Goal: Use online tool/utility

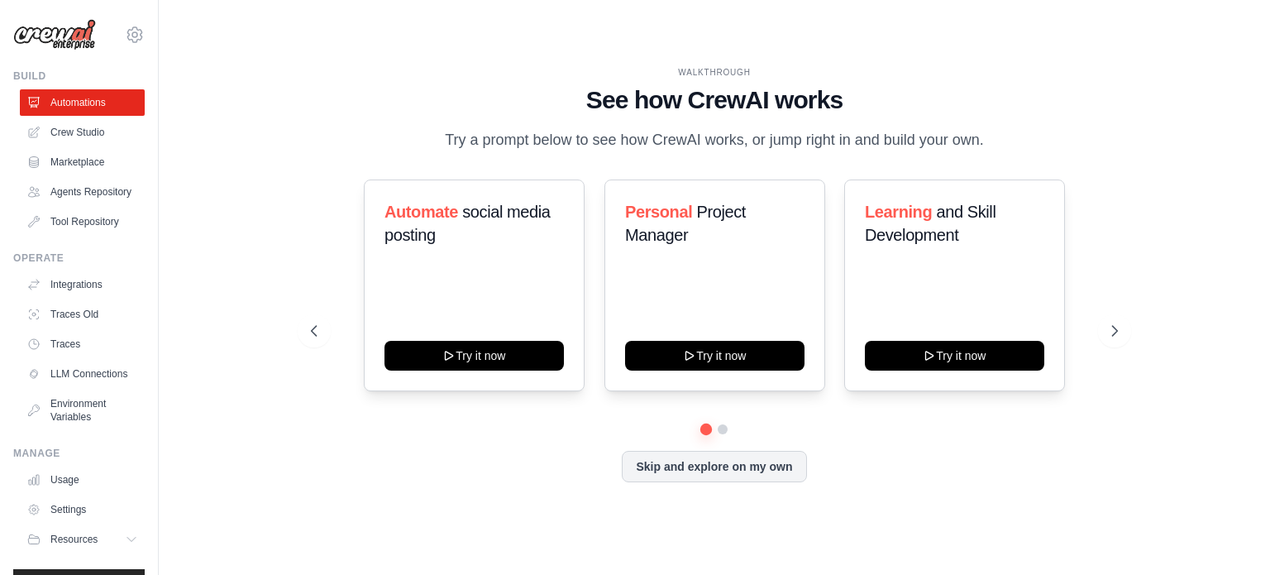
click at [189, 242] on div "WALKTHROUGH See how [PERSON_NAME] works Try a prompt below to see how [PERSON_N…" at bounding box center [714, 288] width 1058 height 542
click at [76, 135] on link "Crew Studio" at bounding box center [83, 132] width 125 height 26
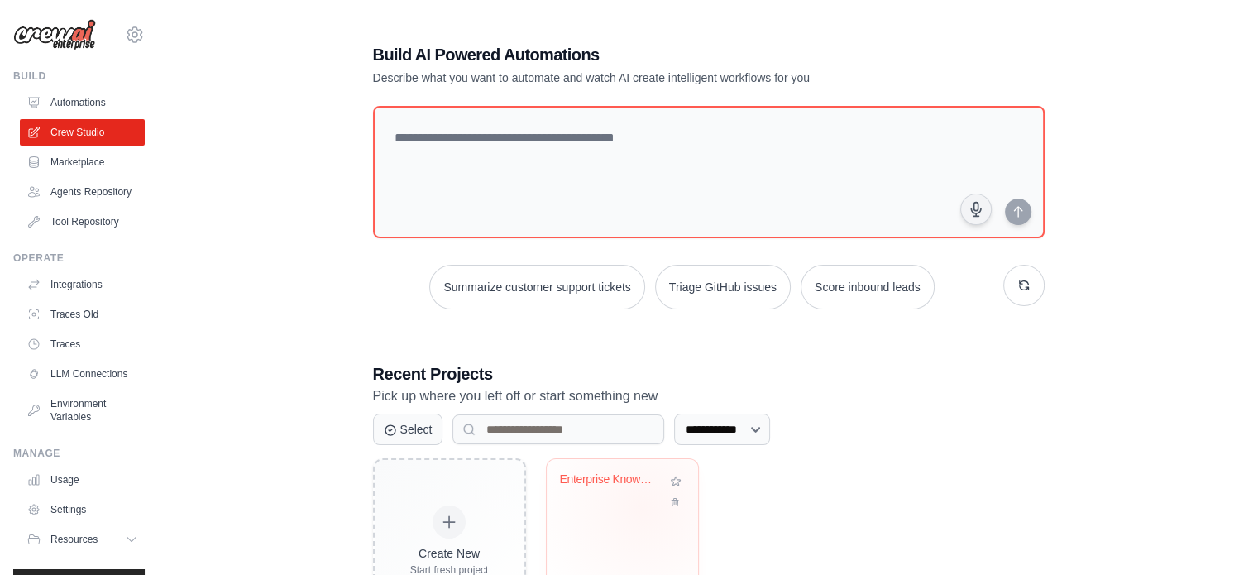
click at [642, 507] on div "Enterprise Knowledge Graph Semantic..." at bounding box center [622, 524] width 151 height 131
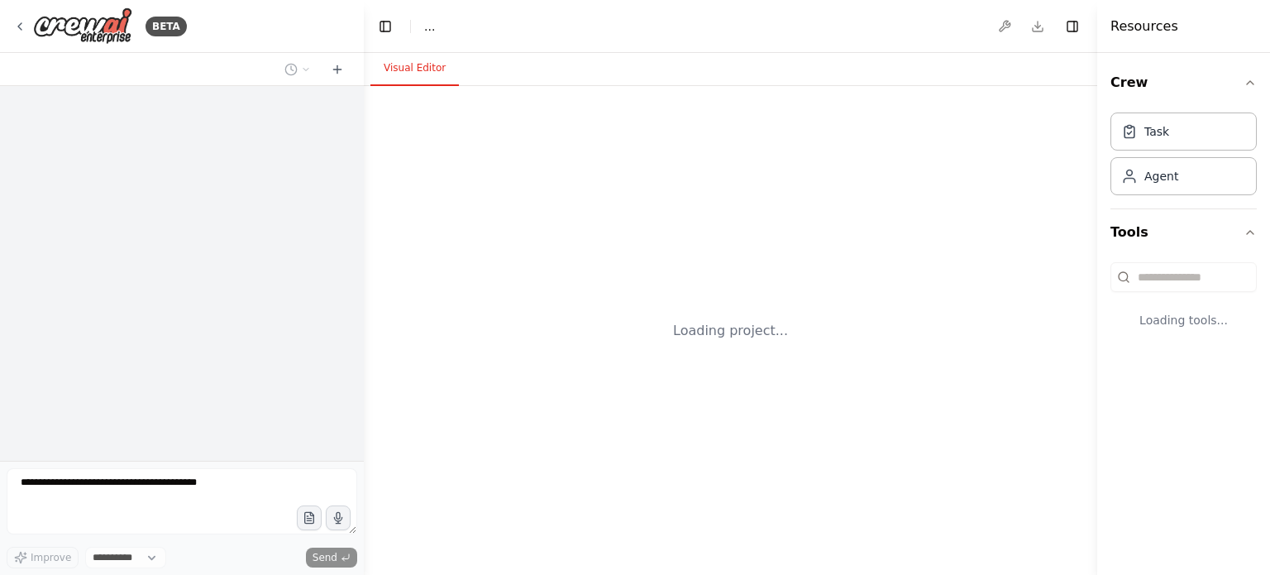
select select "****"
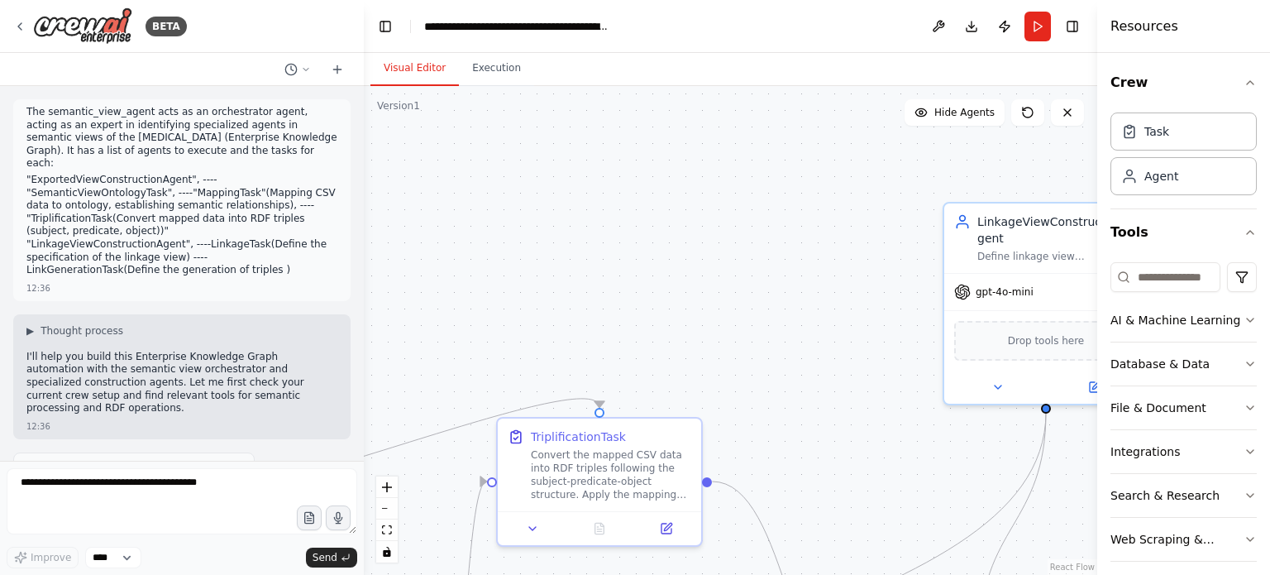
scroll to position [1650, 0]
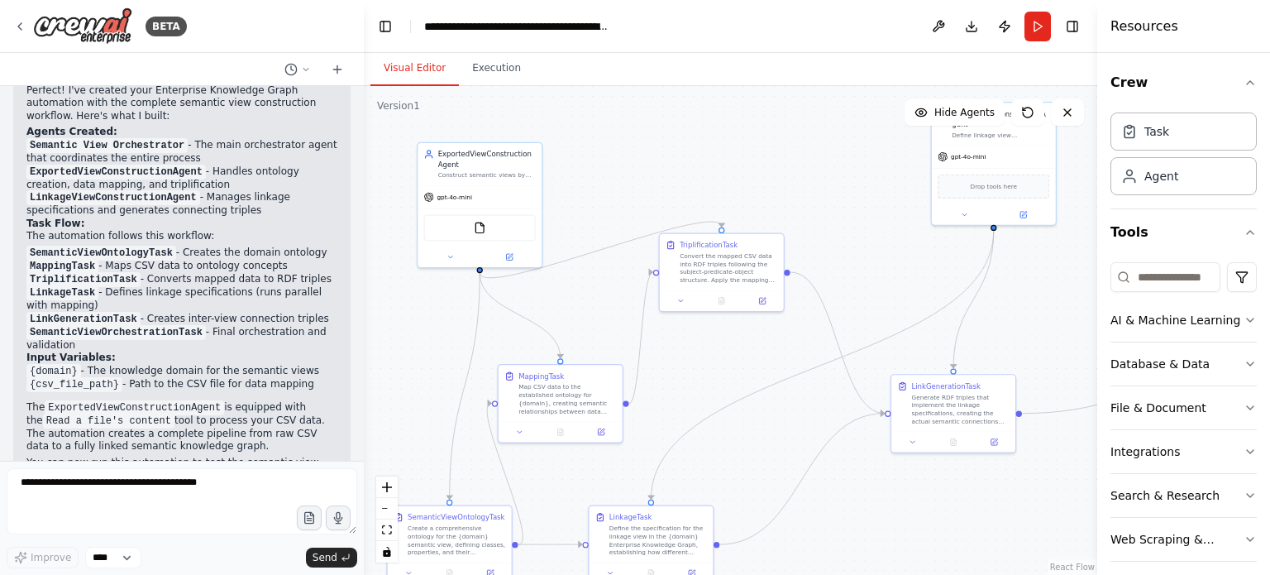
drag, startPoint x: 589, startPoint y: 287, endPoint x: 647, endPoint y: 155, distance: 144.4
click at [647, 155] on div ".deletable-edge-delete-btn { width: 20px; height: 20px; border: 0px solid #ffff…" at bounding box center [730, 330] width 733 height 489
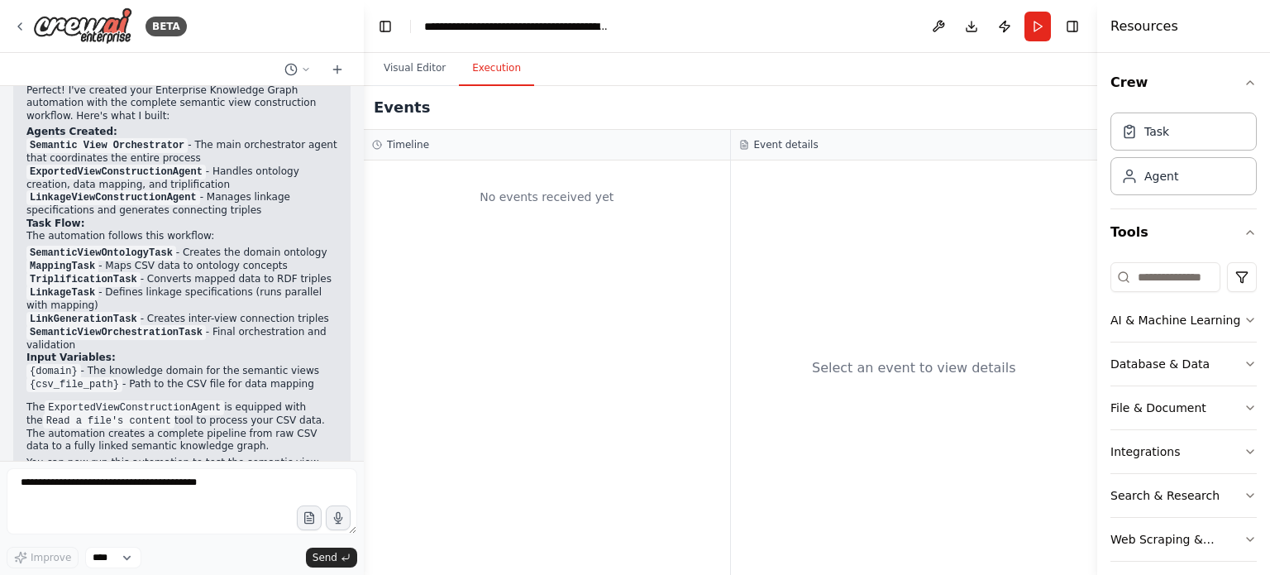
click at [480, 68] on button "Execution" at bounding box center [496, 68] width 75 height 35
click at [380, 64] on button "Visual Editor" at bounding box center [414, 68] width 88 height 35
